Goal: Use online tool/utility: Utilize a website feature to perform a specific function

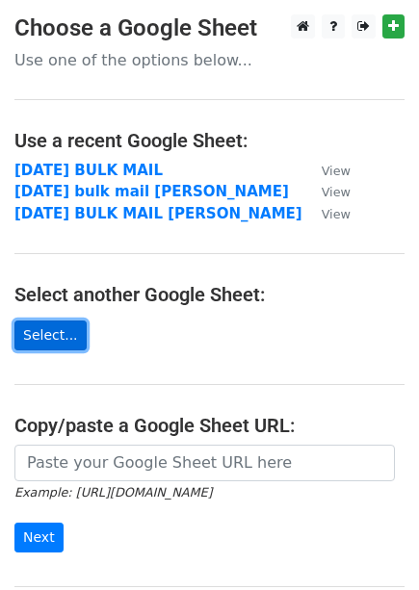
click at [36, 336] on link "Select..." at bounding box center [50, 336] width 72 height 30
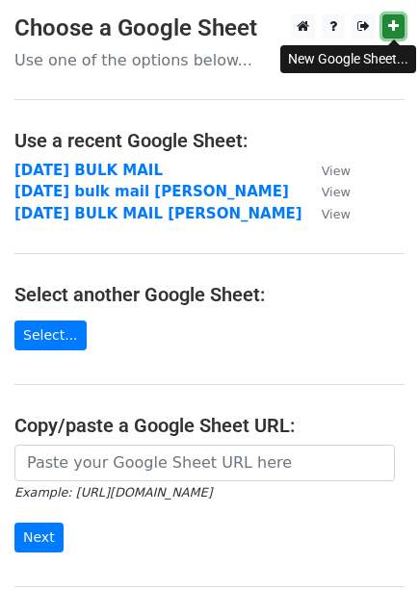
click at [391, 28] on icon at bounding box center [393, 25] width 11 height 13
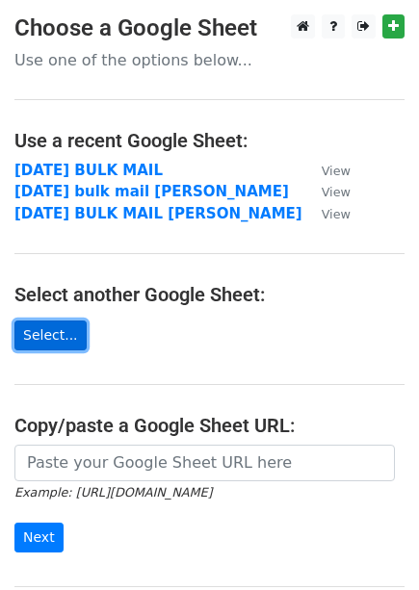
click at [58, 331] on link "Select..." at bounding box center [50, 336] width 72 height 30
click at [57, 337] on link "Select..." at bounding box center [50, 336] width 72 height 30
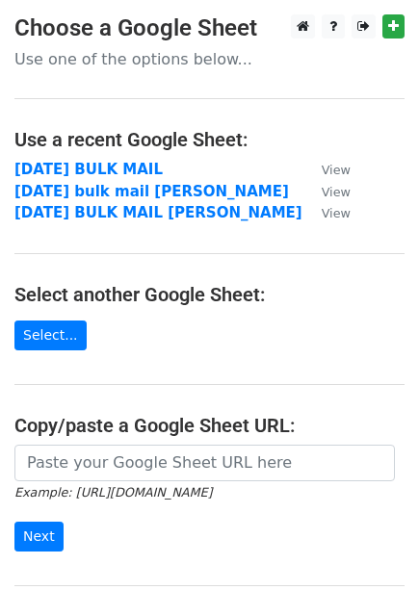
scroll to position [92, 0]
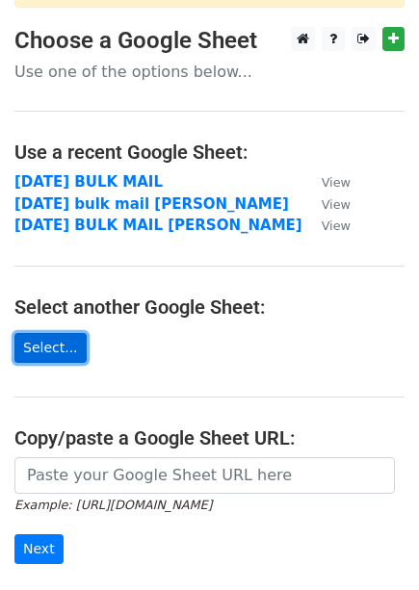
click at [59, 352] on link "Select..." at bounding box center [50, 348] width 72 height 30
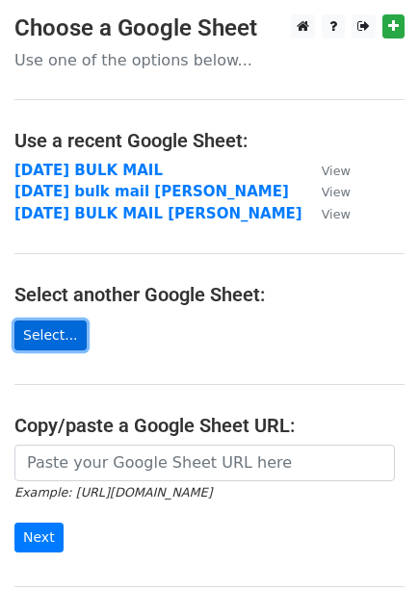
click at [32, 329] on link "Select..." at bounding box center [50, 336] width 72 height 30
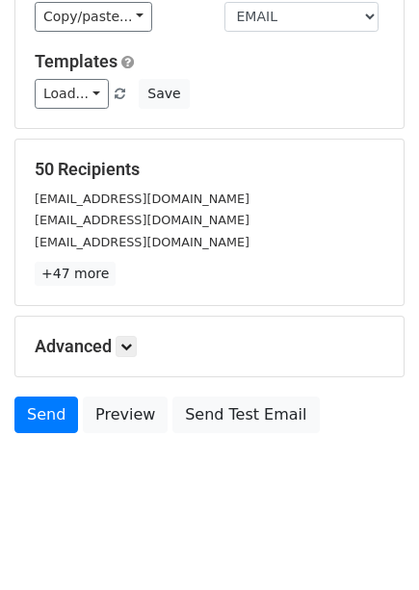
scroll to position [152, 0]
